Goal: Transaction & Acquisition: Purchase product/service

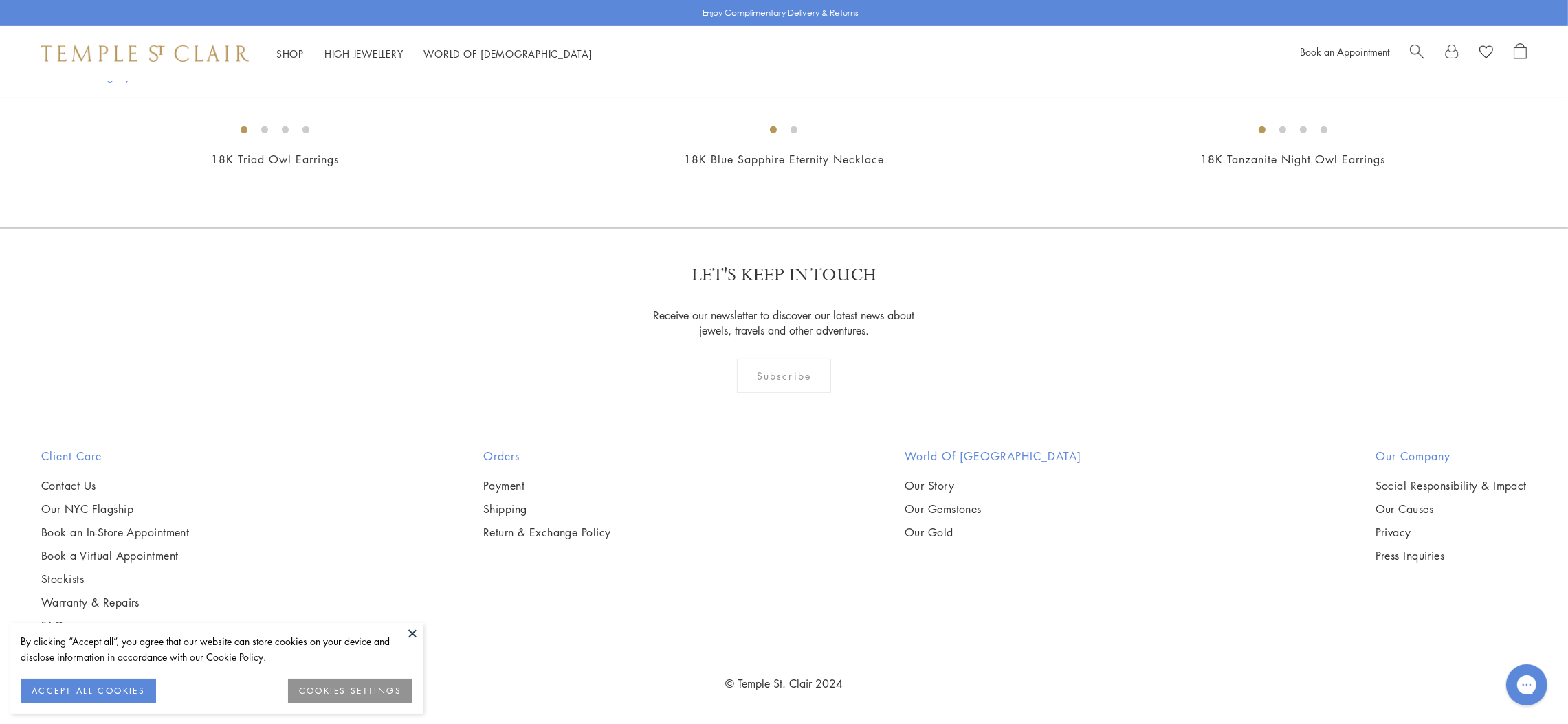
scroll to position [1049, 0]
click at [0, 0] on img at bounding box center [0, 0] width 0 height 0
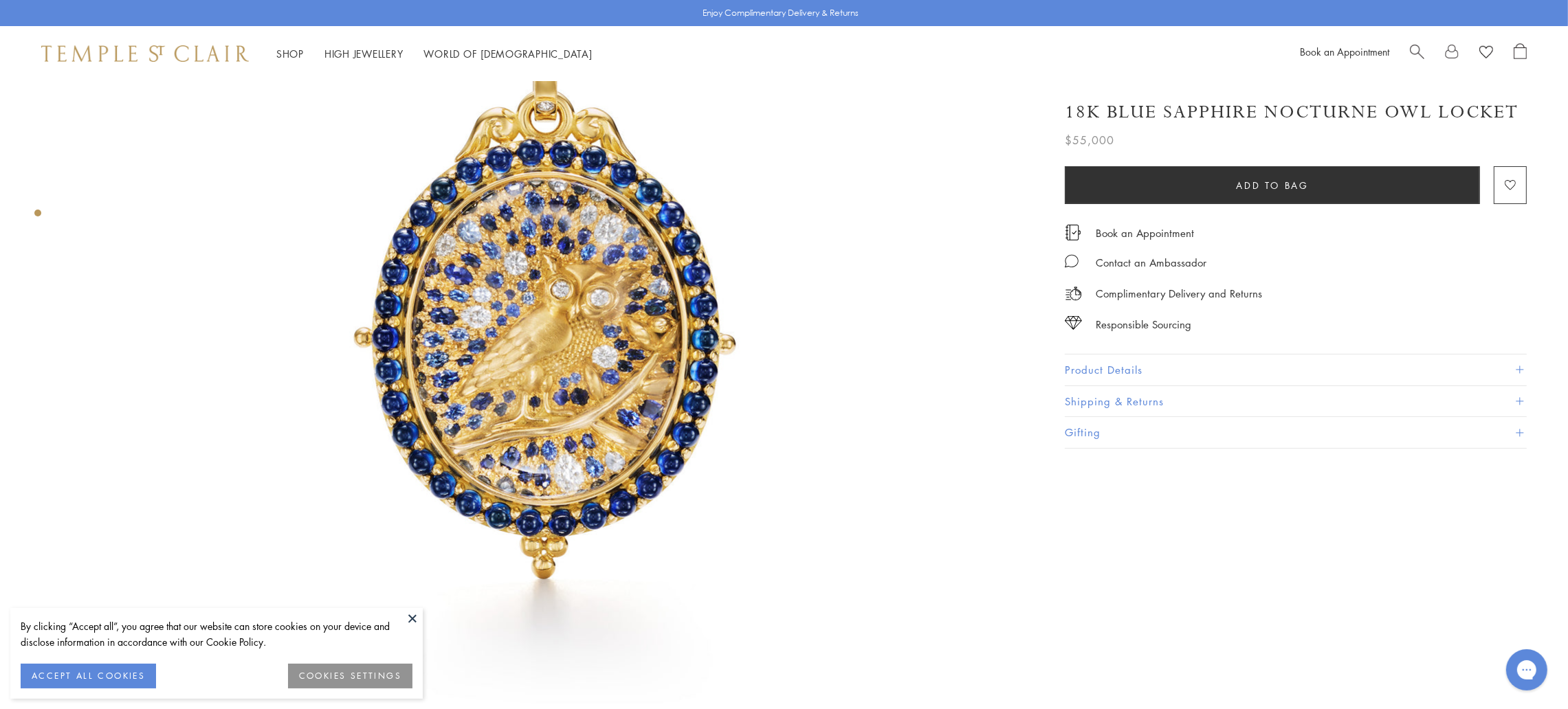
scroll to position [244, 0]
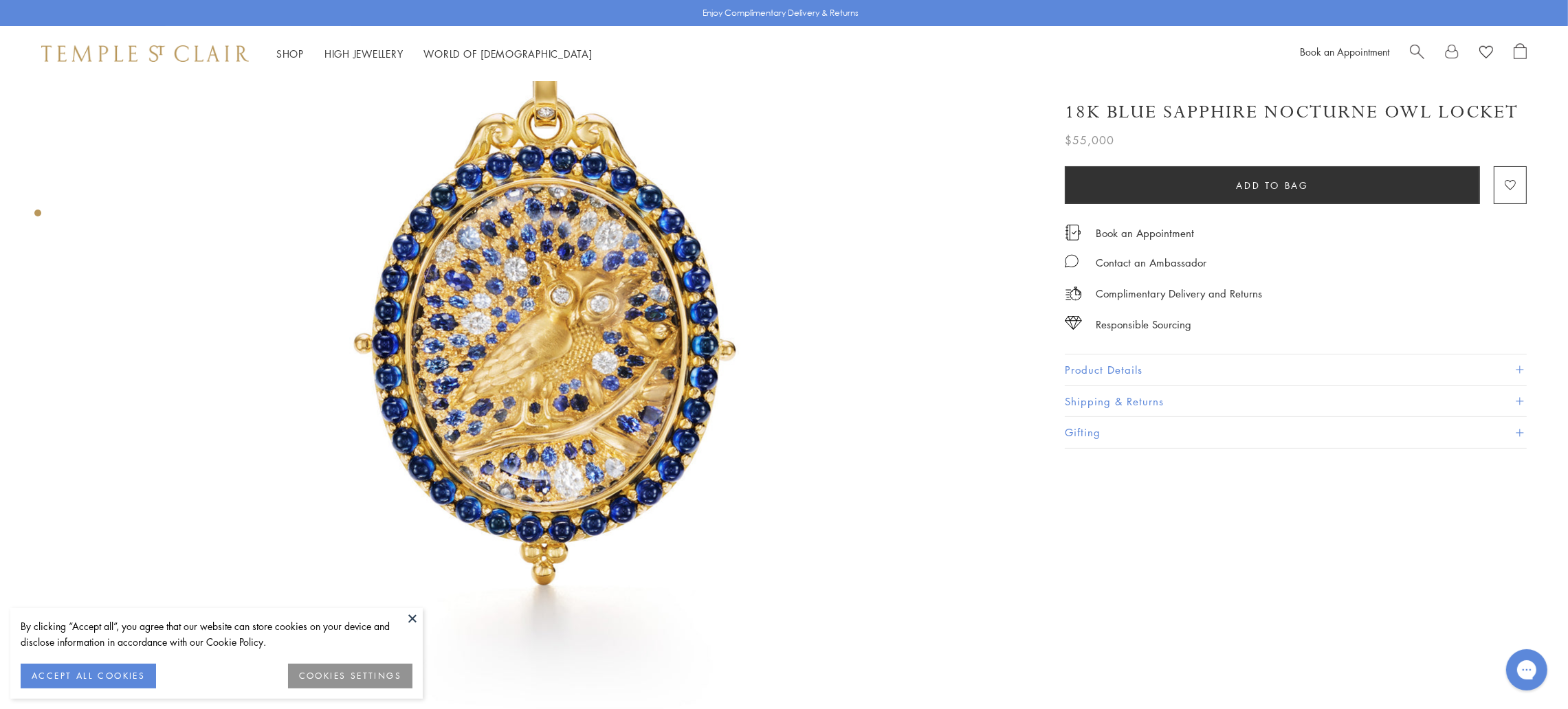
click at [1513, 364] on button "Product Details" at bounding box center [1296, 369] width 462 height 31
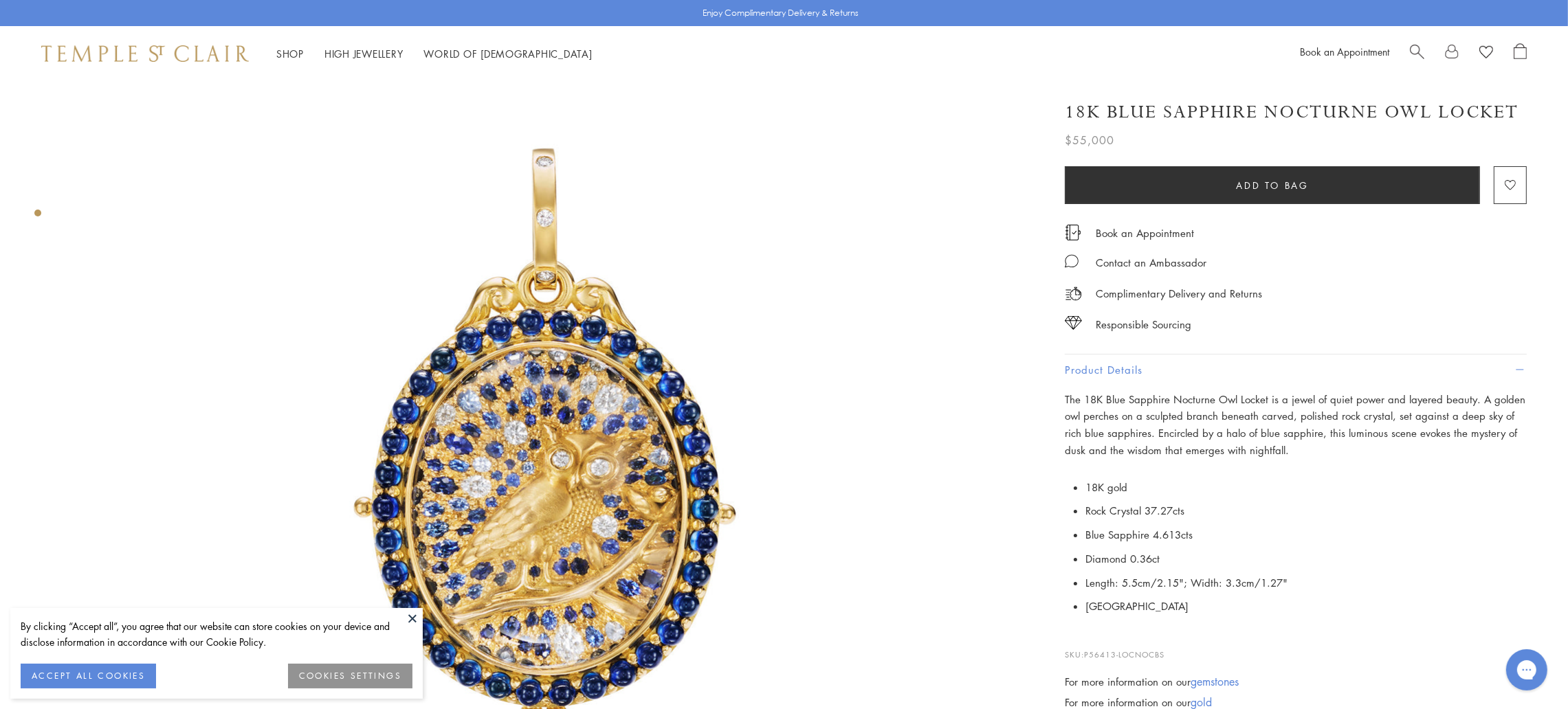
scroll to position [0, 0]
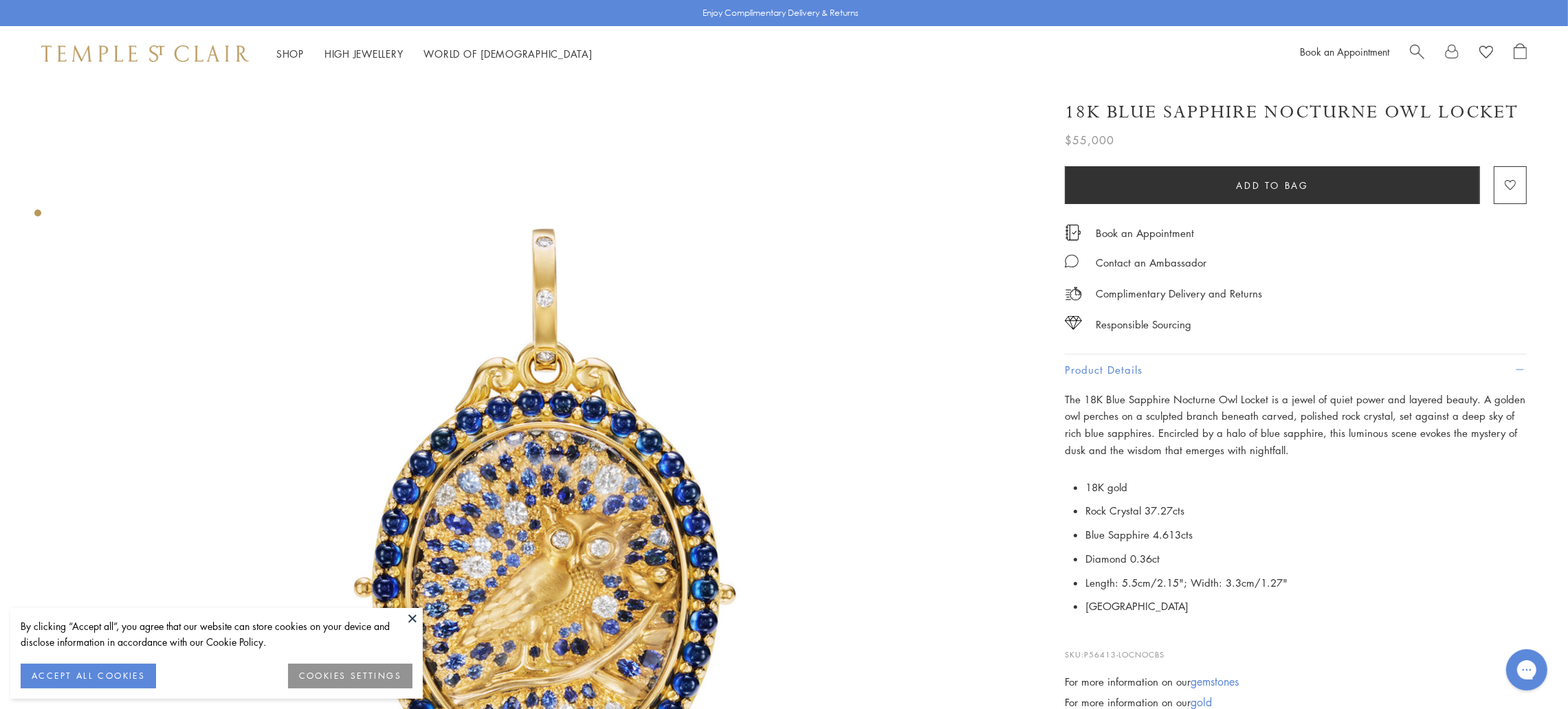
click at [265, 271] on img at bounding box center [550, 562] width 963 height 962
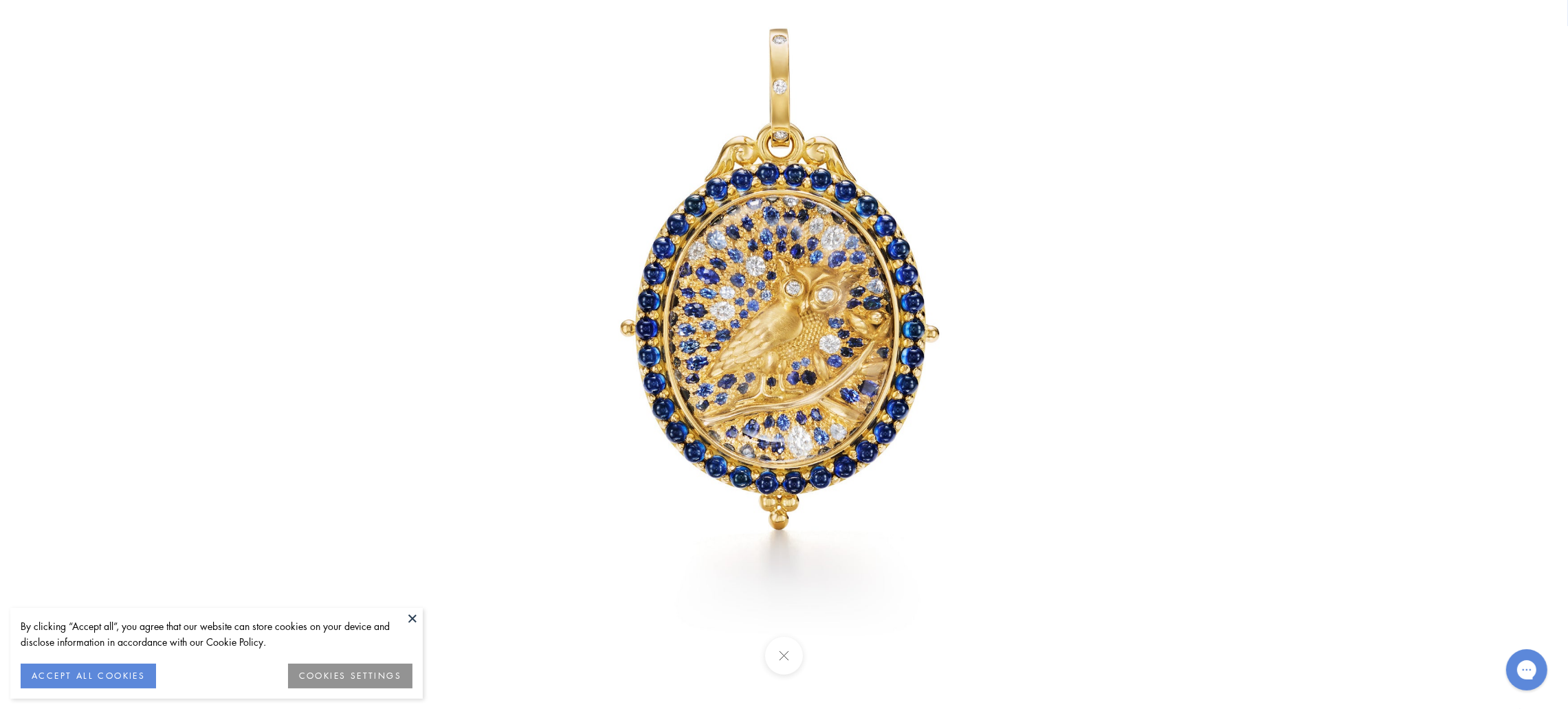
scroll to position [236, 0]
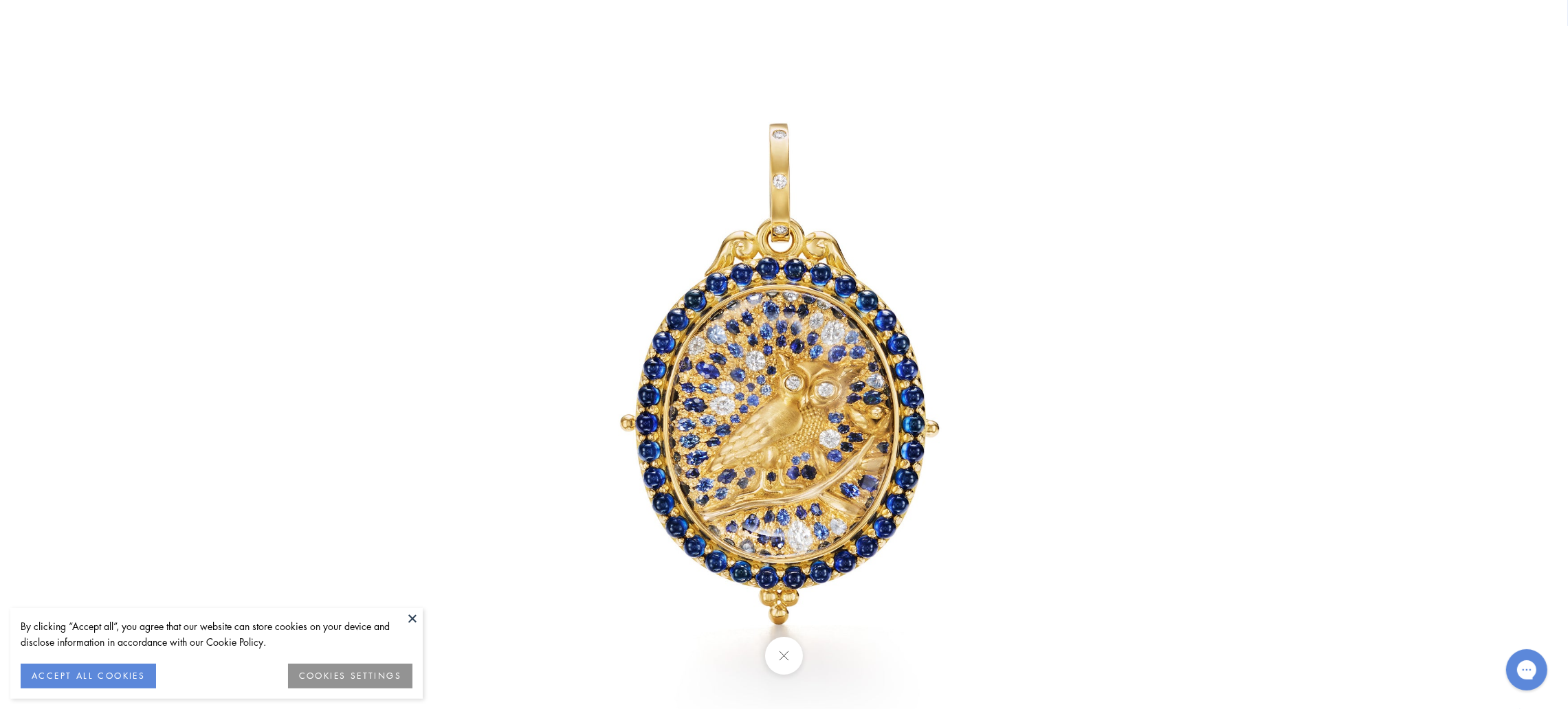
click at [413, 621] on button at bounding box center [412, 618] width 21 height 21
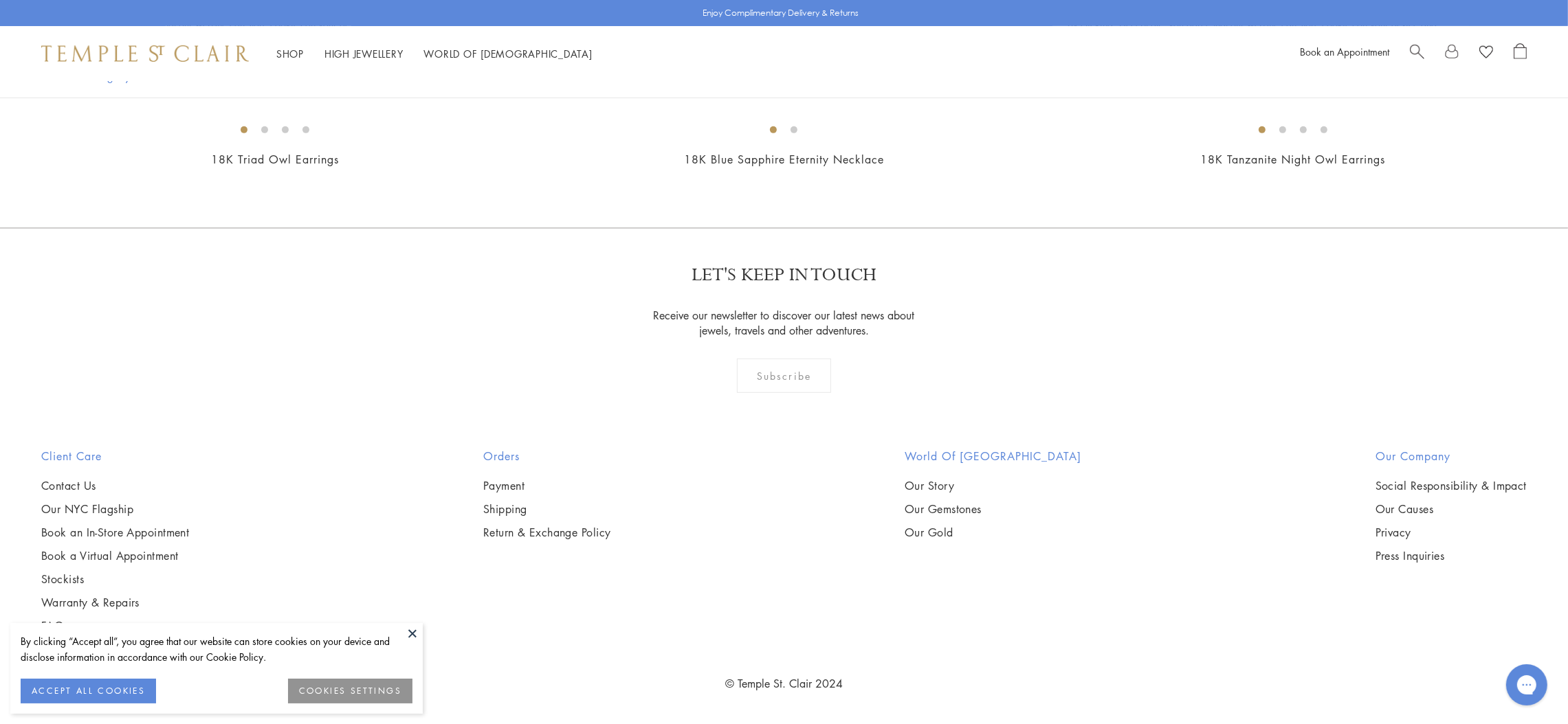
click at [0, 0] on img at bounding box center [0, 0] width 0 height 0
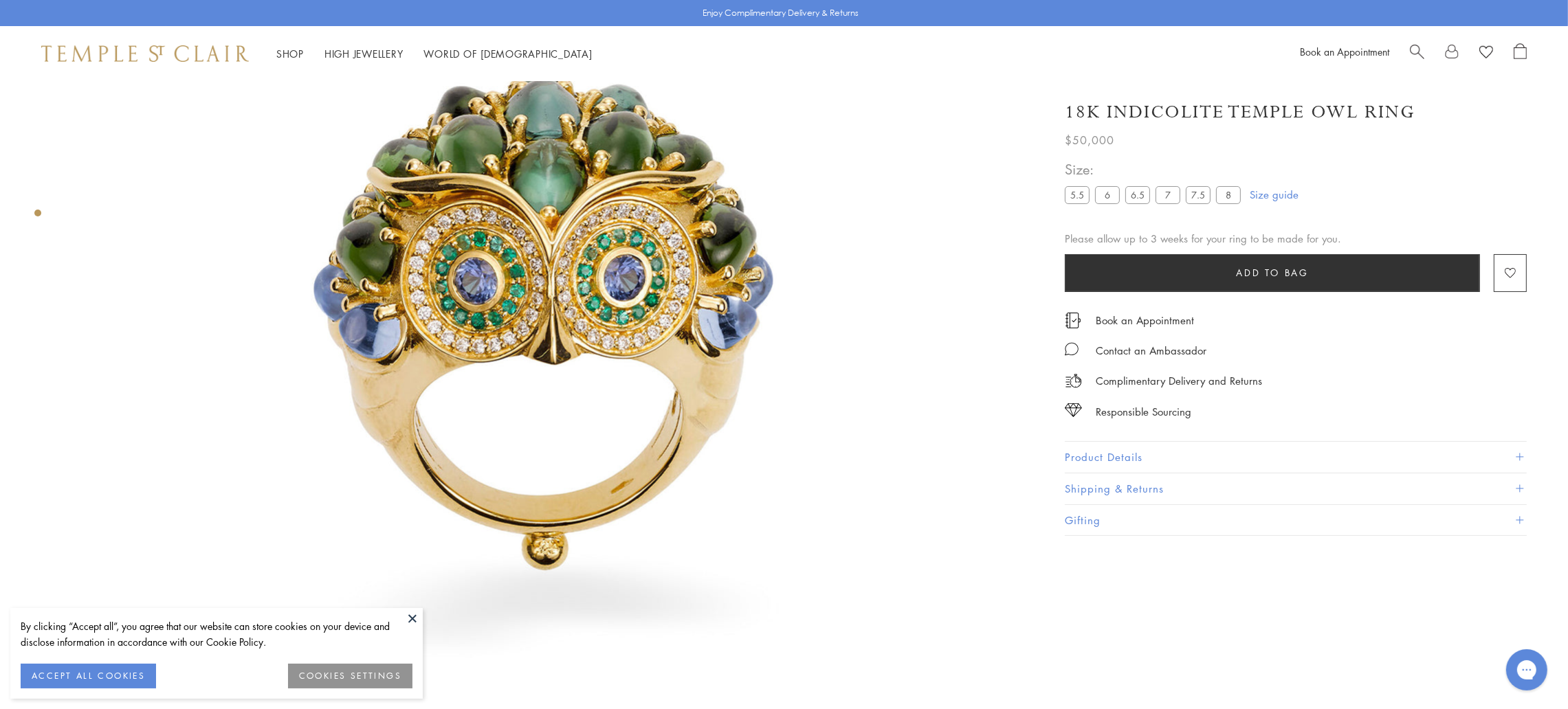
click at [1144, 193] on label "6.5" at bounding box center [1138, 194] width 25 height 17
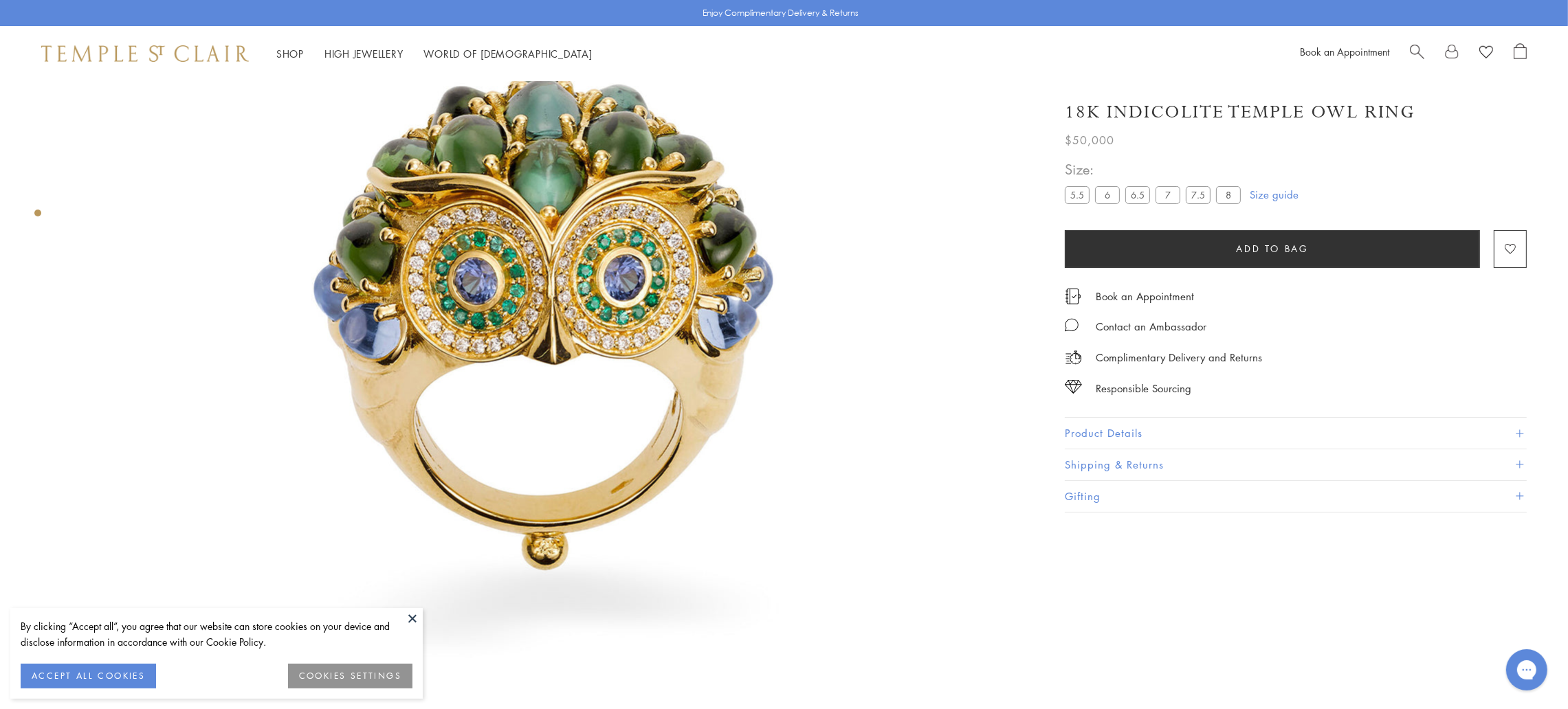
scroll to position [80, 0]
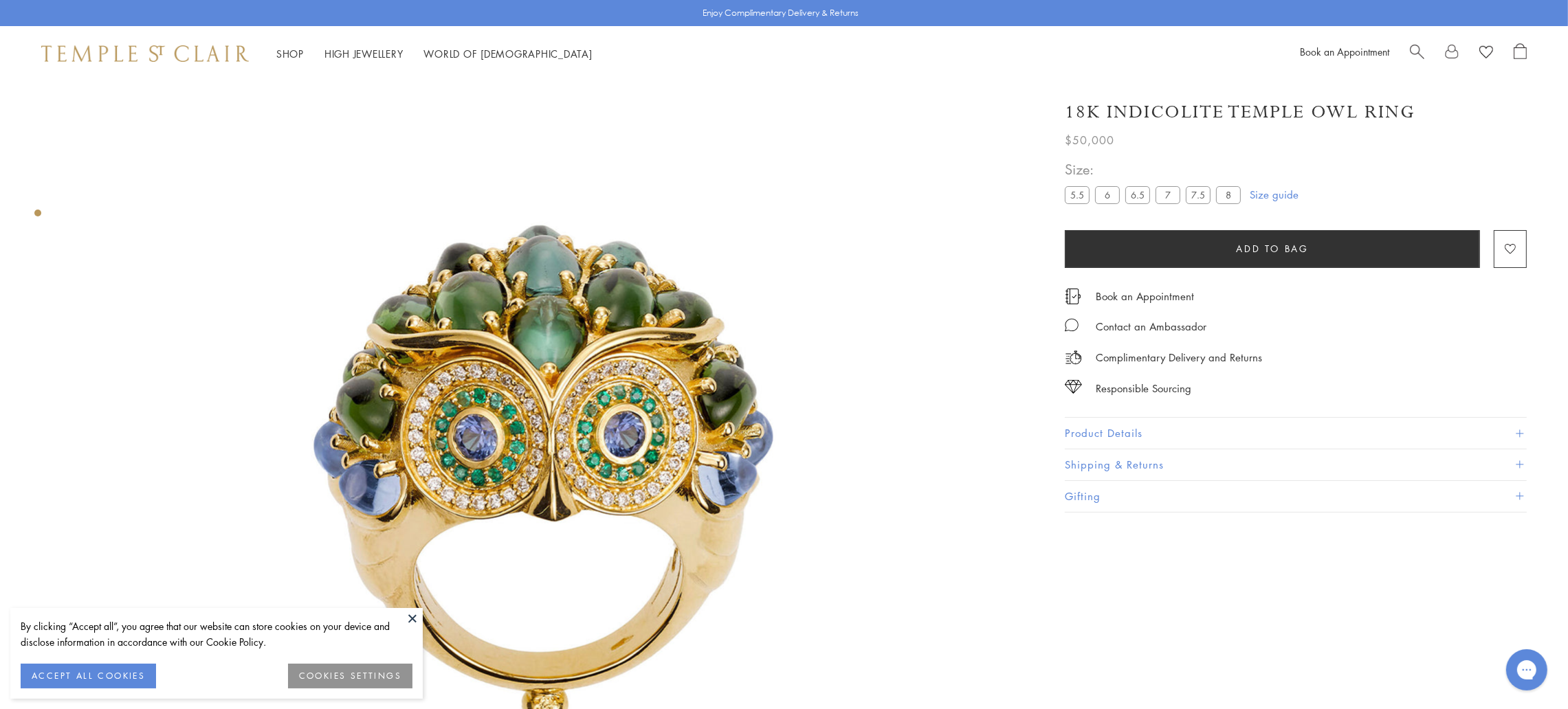
click at [1168, 202] on label "7" at bounding box center [1168, 194] width 25 height 17
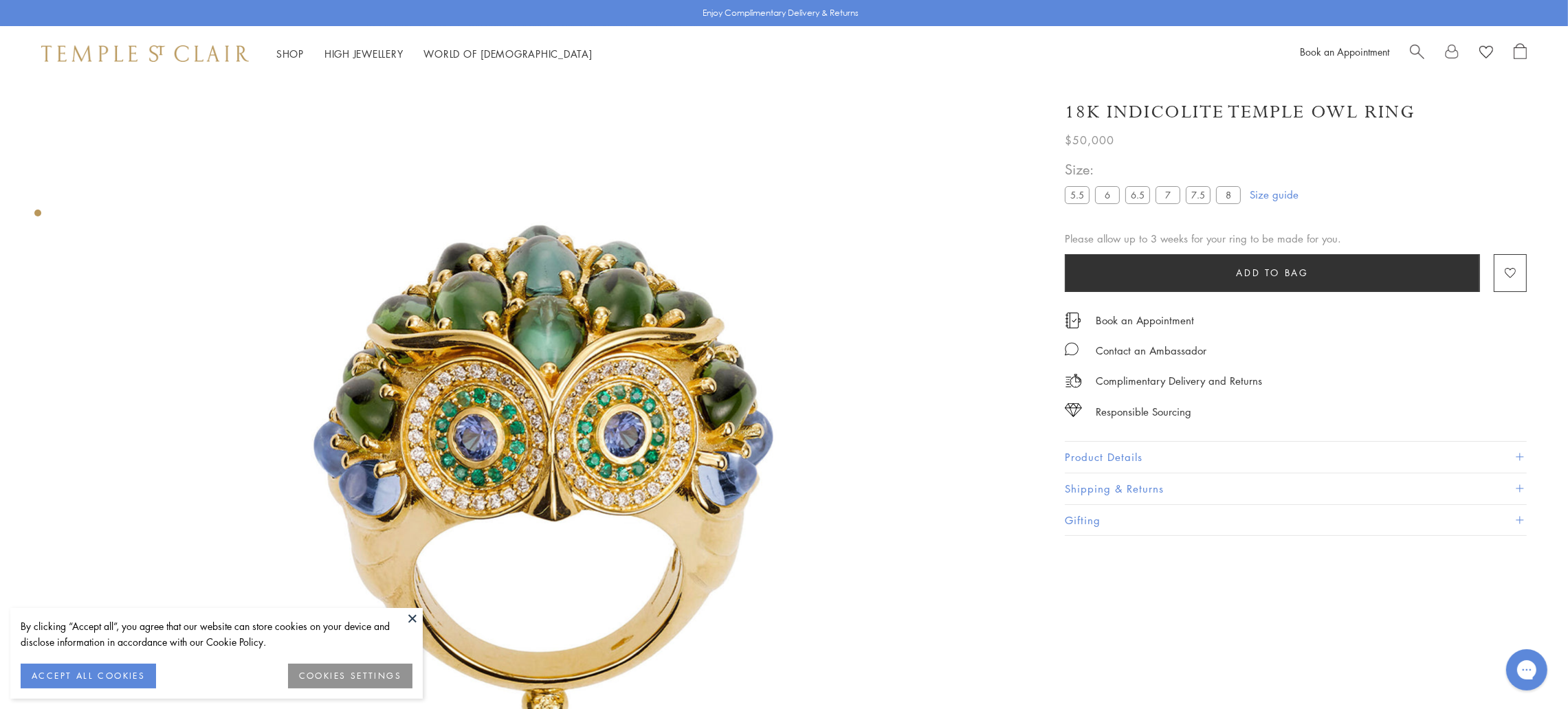
click at [1519, 455] on span at bounding box center [1519, 457] width 7 height 7
